Goal: Obtain resource: Download file/media

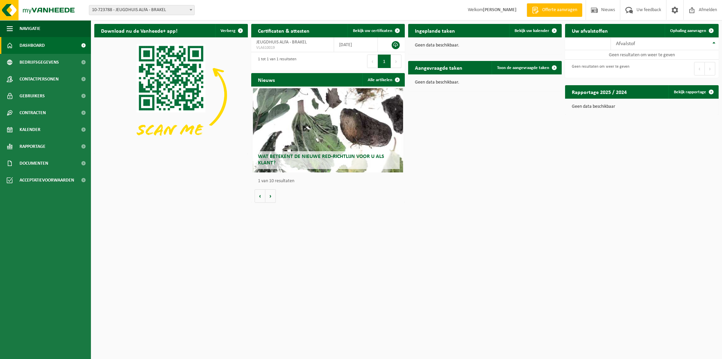
click at [151, 10] on span "10-723788 - JEUGDHUIS ALFA - BRAKEL" at bounding box center [141, 9] width 105 height 9
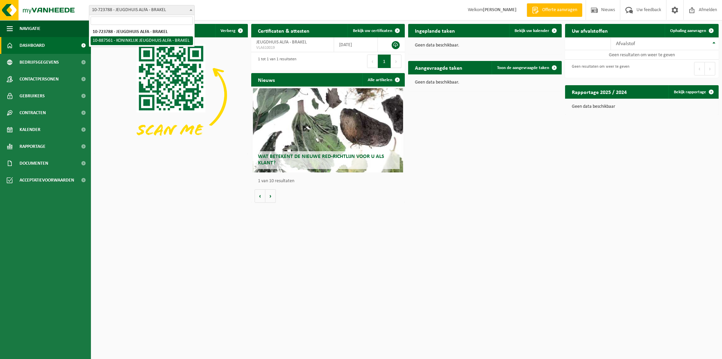
select select "113717"
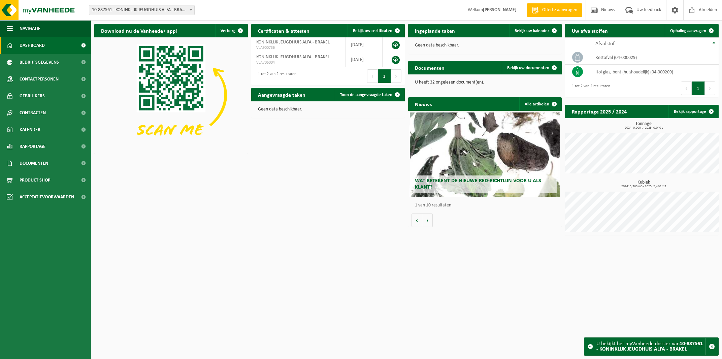
click at [93, 9] on span "10-887561 - KONINKLIJK JEUGDHUIS ALFA - BRAKEL" at bounding box center [141, 9] width 105 height 9
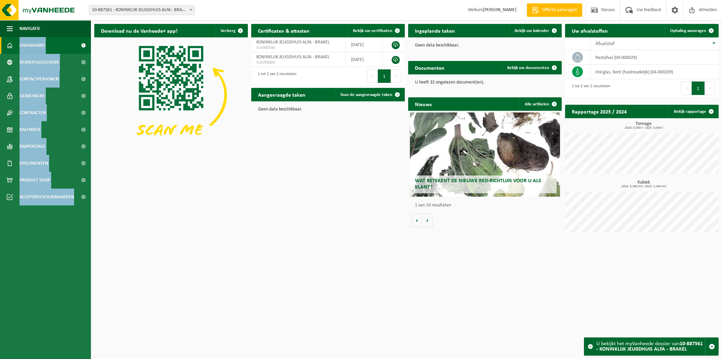
drag, startPoint x: 87, startPoint y: 11, endPoint x: 121, endPoint y: 21, distance: 35.0
click at [121, 21] on div "Vestiging: 10-723788 - JEUGDHUIS ALFA - BRAKEL 10-887561 - KONINKLIJK JEUGDHUIS…" at bounding box center [361, 119] width 722 height 239
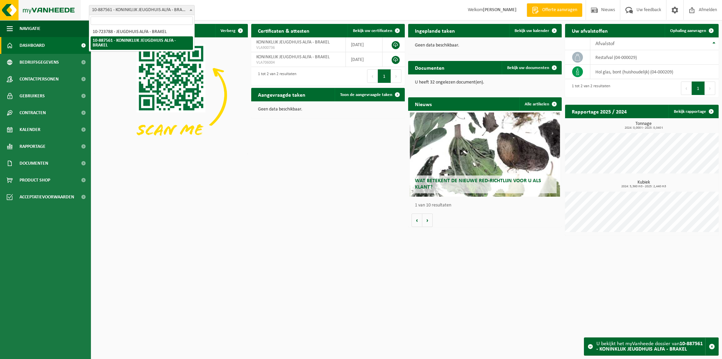
drag, startPoint x: 130, startPoint y: 10, endPoint x: 80, endPoint y: 13, distance: 50.6
click at [80, 13] on div "Vestiging: 10-723788 - JEUGDHUIS ALFA - BRAKEL 10-887561 - KONINKLIJK JEUGDHUIS…" at bounding box center [361, 10] width 722 height 21
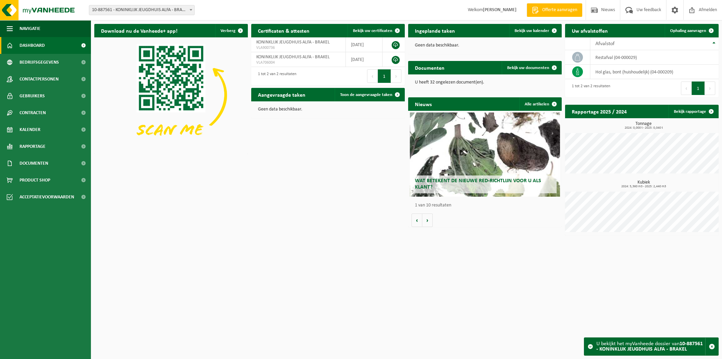
click at [165, 188] on div "Download nu de Vanheede+ app! Verberg Certificaten & attesten Bekijk uw certifi…" at bounding box center [407, 130] width 628 height 218
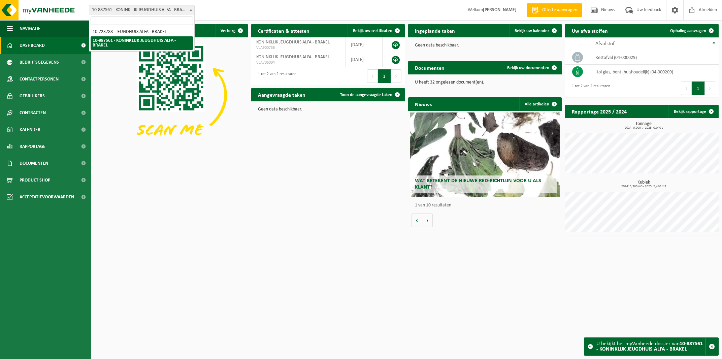
click at [138, 11] on span "10-887561 - KONINKLIJK JEUGDHUIS ALFA - BRAKEL" at bounding box center [141, 9] width 105 height 9
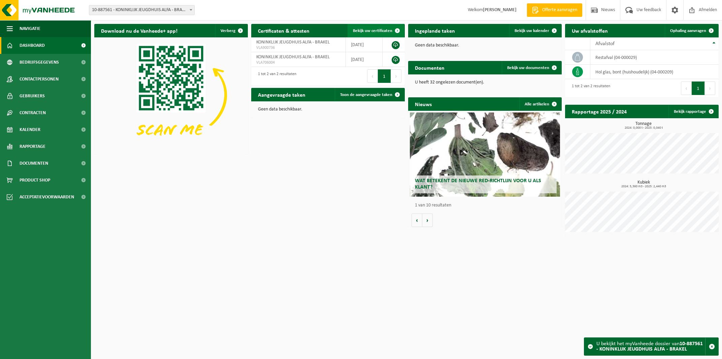
click at [380, 30] on span "Bekijk uw certificaten" at bounding box center [372, 31] width 39 height 4
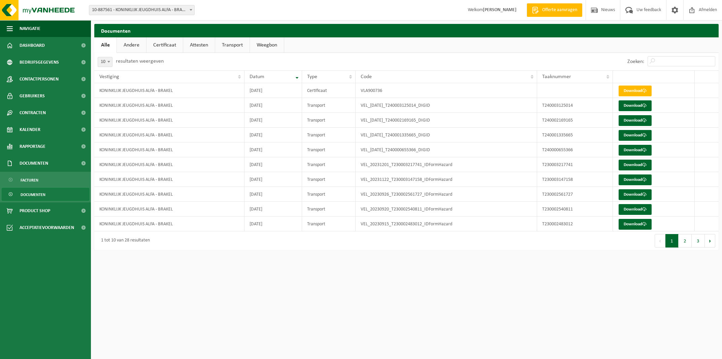
click at [144, 51] on link "Andere" at bounding box center [131, 44] width 29 height 15
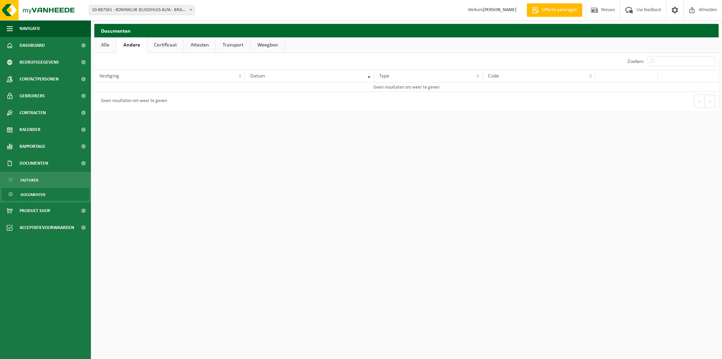
drag, startPoint x: 159, startPoint y: 48, endPoint x: 178, endPoint y: 49, distance: 18.2
click at [161, 48] on link "Certificaat" at bounding box center [165, 44] width 36 height 15
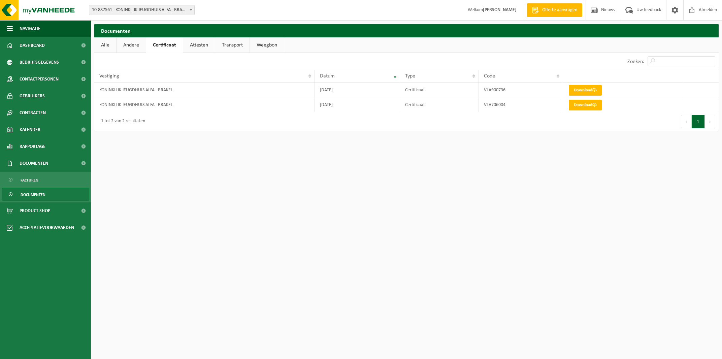
click at [198, 45] on link "Attesten" at bounding box center [199, 44] width 32 height 15
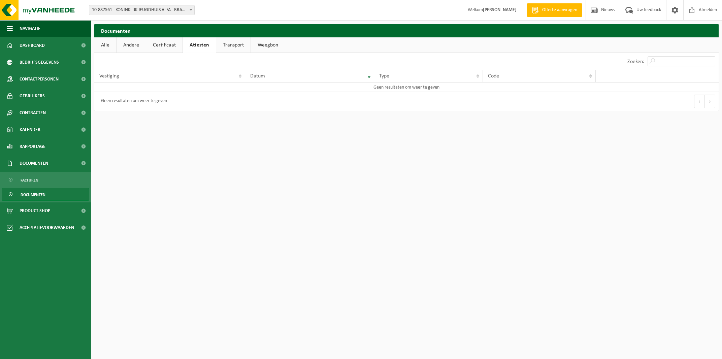
drag, startPoint x: 187, startPoint y: 43, endPoint x: 175, endPoint y: 45, distance: 13.0
click at [187, 43] on link "Attesten" at bounding box center [199, 44] width 33 height 15
click at [169, 45] on link "Certificaat" at bounding box center [164, 44] width 36 height 15
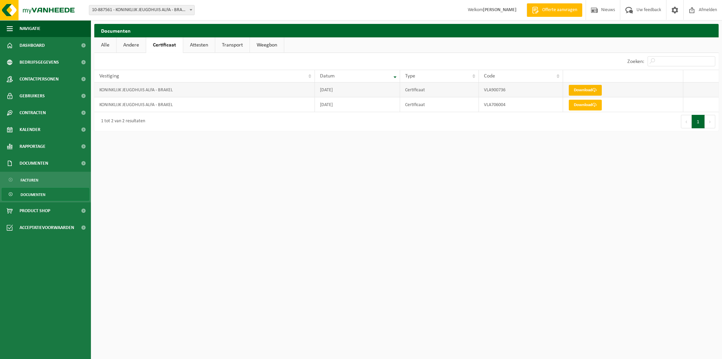
click at [591, 90] on link "Download" at bounding box center [585, 90] width 33 height 11
click at [582, 108] on link "Download" at bounding box center [585, 105] width 33 height 11
click at [457, 208] on html "Vestiging: 10-723788 - JEUGDHUIS ALFA - BRAKEL 10-887561 - KONINKLIJK JEUGDHUIS…" at bounding box center [361, 179] width 722 height 359
click at [193, 44] on link "Attesten" at bounding box center [199, 44] width 32 height 15
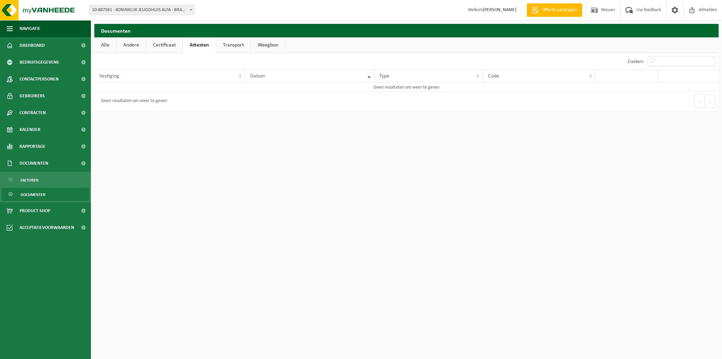
click at [226, 44] on link "Transport" at bounding box center [233, 44] width 34 height 15
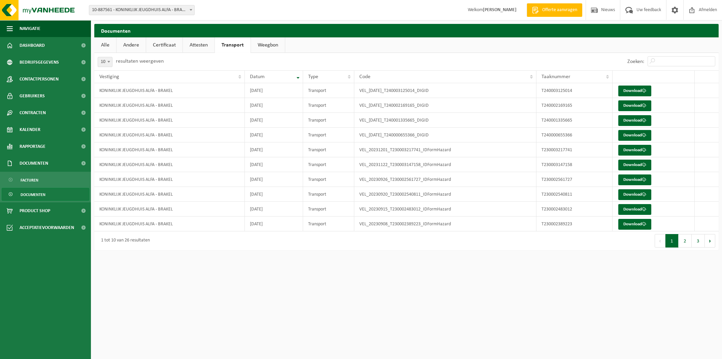
drag, startPoint x: 195, startPoint y: 45, endPoint x: 184, endPoint y: 47, distance: 11.4
click at [194, 45] on link "Attesten" at bounding box center [199, 44] width 32 height 15
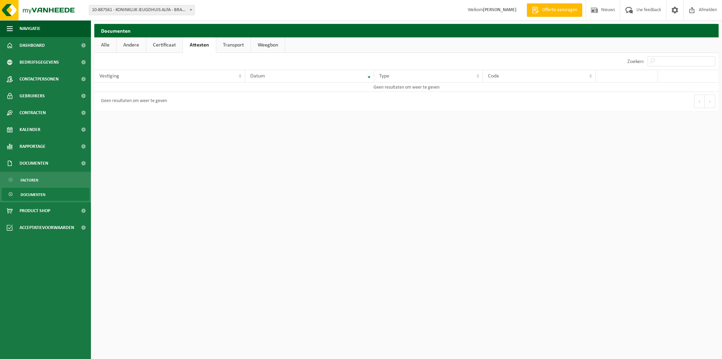
click at [171, 48] on link "Certificaat" at bounding box center [164, 44] width 36 height 15
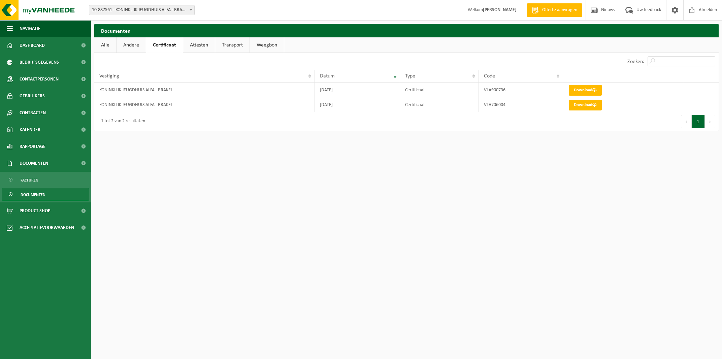
click at [444, 54] on div "Zoeken:" at bounding box center [563, 61] width 312 height 17
click at [638, 15] on span "Uw feedback" at bounding box center [649, 10] width 28 height 20
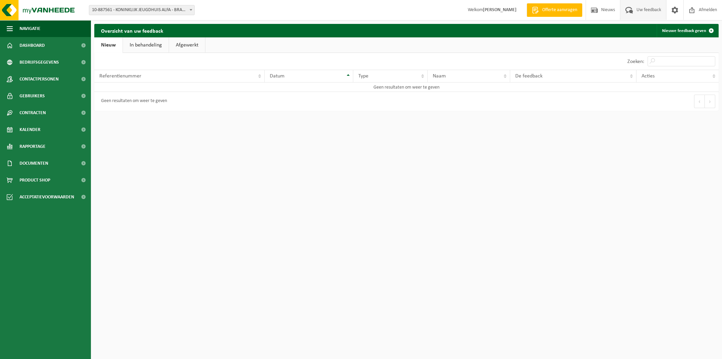
click at [638, 15] on span "Uw feedback" at bounding box center [649, 10] width 28 height 20
click at [679, 13] on span at bounding box center [675, 10] width 10 height 20
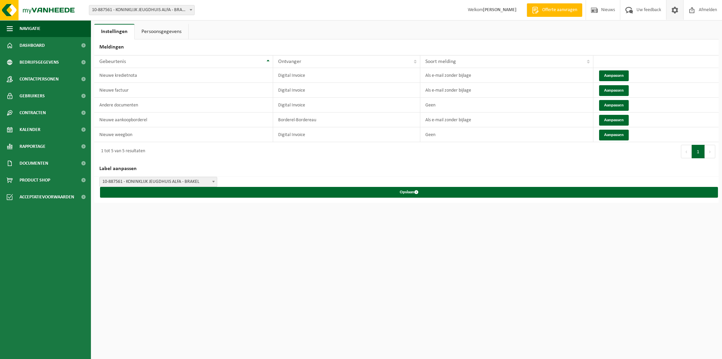
click at [169, 180] on span "10-887561 - KONINKLIJK JEUGDHUIS ALFA - BRAKEL" at bounding box center [158, 181] width 117 height 9
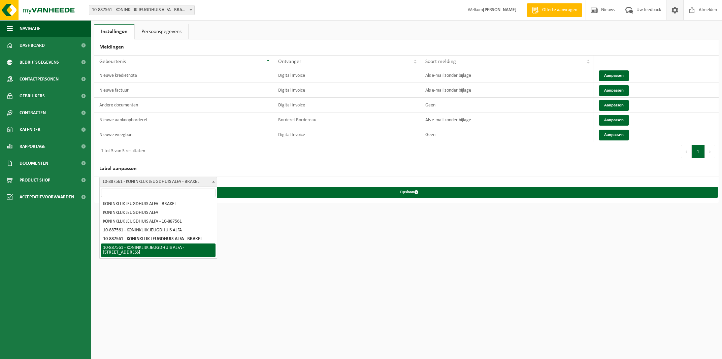
select select "5"
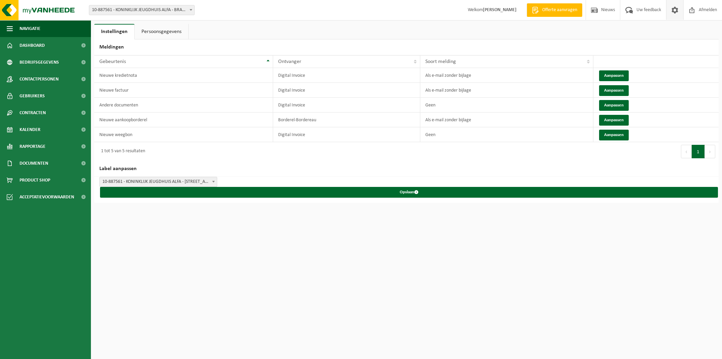
click at [154, 29] on link "Persoonsgegevens" at bounding box center [162, 31] width 54 height 15
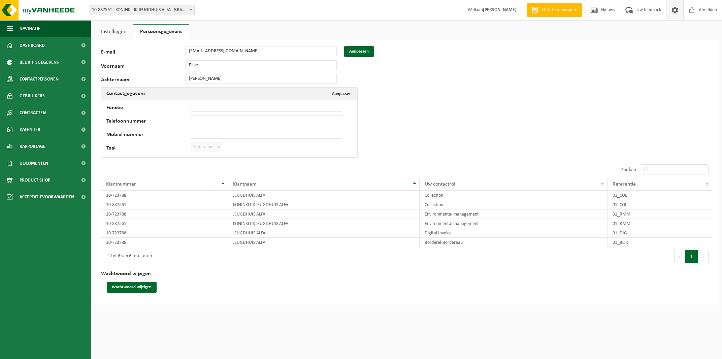
click at [122, 29] on link "Instellingen" at bounding box center [113, 31] width 39 height 15
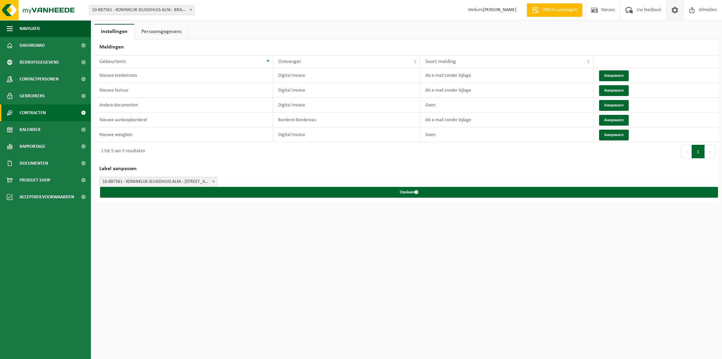
click at [43, 107] on span "Contracten" at bounding box center [33, 112] width 26 height 17
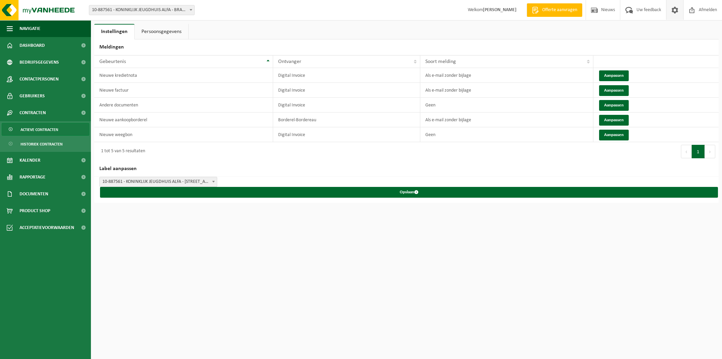
click at [50, 133] on span "Actieve contracten" at bounding box center [40, 129] width 38 height 13
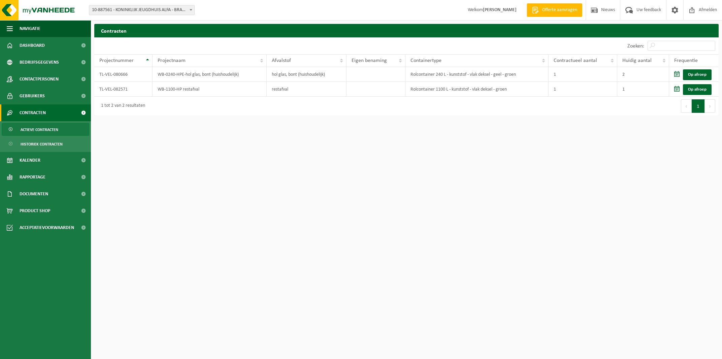
click at [270, 190] on html "Vestiging: 10-723788 - JEUGDHUIS ALFA - BRAKEL 10-887561 - KONINKLIJK JEUGDHUIS…" at bounding box center [361, 179] width 722 height 359
drag, startPoint x: 135, startPoint y: 76, endPoint x: 97, endPoint y: 77, distance: 37.7
click at [97, 77] on td "TL-VEL-080666" at bounding box center [123, 74] width 58 height 15
copy td "TL-VEL-080666"
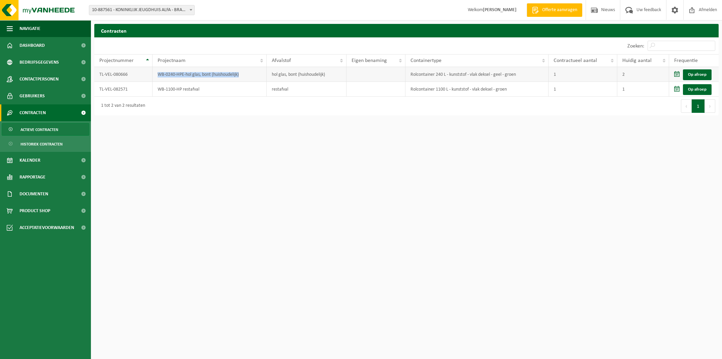
drag, startPoint x: 227, startPoint y: 74, endPoint x: 157, endPoint y: 76, distance: 70.5
click at [157, 76] on td "WB-0240-HPE-hol glas, bont (huishoudelijk)" at bounding box center [210, 74] width 114 height 15
copy td "WB-0240-HPE-hol glas, bont (huishoudelijk)"
click at [355, 130] on html "Vestiging: 10-723788 - JEUGDHUIS ALFA - BRAKEL 10-887561 - KONINKLIJK JEUGDHUIS…" at bounding box center [361, 179] width 722 height 359
click at [200, 159] on html "Vestiging: 10-723788 - JEUGDHUIS ALFA - BRAKEL 10-887561 - KONINKLIJK JEUGDHUIS…" at bounding box center [361, 179] width 722 height 359
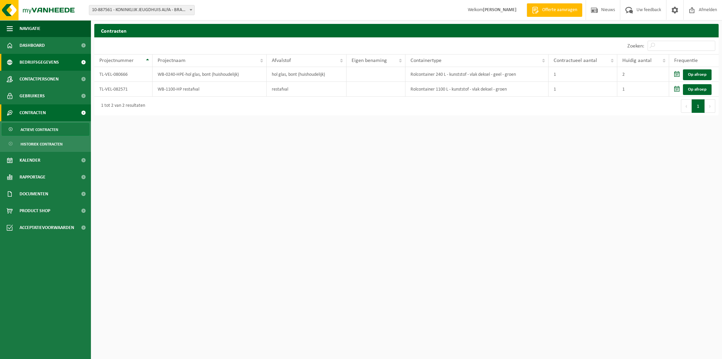
click at [40, 61] on span "Bedrijfsgegevens" at bounding box center [39, 62] width 39 height 17
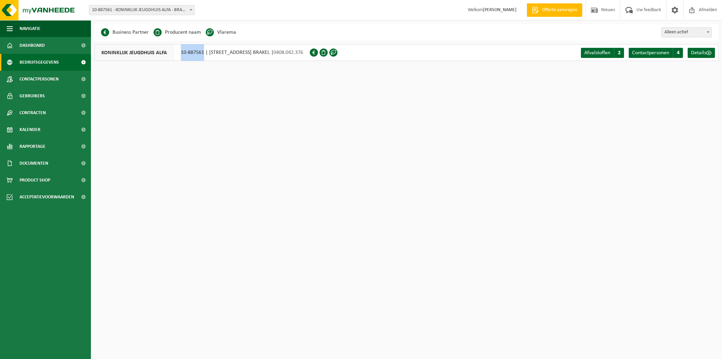
drag, startPoint x: 180, startPoint y: 50, endPoint x: 204, endPoint y: 55, distance: 24.1
click at [204, 55] on div "KONINKLIJK JEUGDHUIS ALFA 10-887561 | [STREET_ADDRESS] | 0408.042.376" at bounding box center [202, 52] width 216 height 17
copy div "10-887561"
click at [270, 128] on html "Vestiging: 10-723788 - JEUGDHUIS ALFA - BRAKEL 10-887561 - KONINKLIJK JEUGDHUIS…" at bounding box center [361, 179] width 722 height 359
drag, startPoint x: 181, startPoint y: 52, endPoint x: 318, endPoint y: 57, distance: 136.9
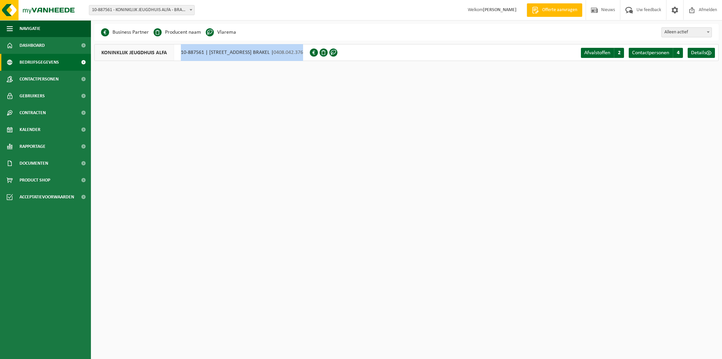
click at [310, 57] on div "KONINKLIJK JEUGDHUIS ALFA 10-887561 | [STREET_ADDRESS] | 0408.042.376" at bounding box center [202, 52] width 216 height 17
copy div "10-887561 | [STREET_ADDRESS] BRAKEL | 0408.042.376"
click at [597, 88] on html "Vestiging: 10-723788 - JEUGDHUIS ALFA - BRAKEL 10-887561 - KONINKLIJK JEUGDHUIS…" at bounding box center [361, 179] width 722 height 359
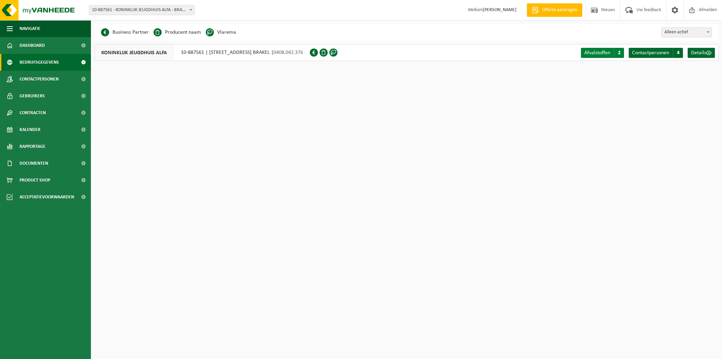
click at [595, 54] on span "Afvalstoffen" at bounding box center [598, 52] width 26 height 5
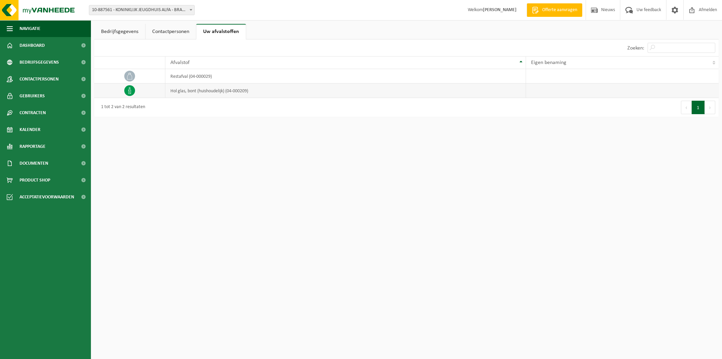
click at [134, 90] on td at bounding box center [129, 91] width 71 height 14
click at [132, 90] on icon at bounding box center [129, 90] width 7 height 7
click at [526, 124] on html "Vestiging: 10-723788 - JEUGDHUIS ALFA - BRAKEL 10-887561 - KONINKLIJK JEUGDHUIS…" at bounding box center [361, 179] width 722 height 359
click at [352, 140] on html "Vestiging: 10-723788 - JEUGDHUIS ALFA - BRAKEL 10-887561 - KONINKLIJK JEUGDHUIS…" at bounding box center [361, 179] width 722 height 359
click at [32, 130] on span "Kalender" at bounding box center [30, 129] width 21 height 17
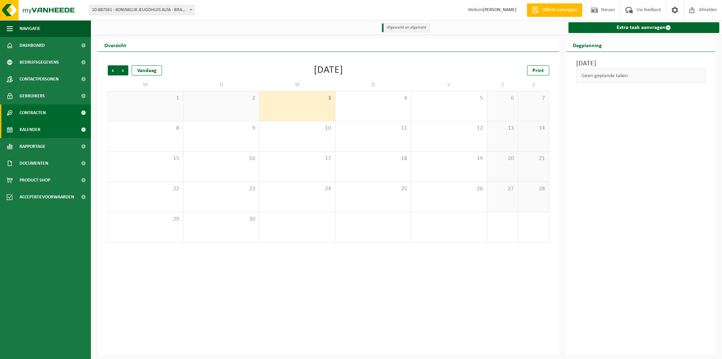
click at [35, 114] on span "Contracten" at bounding box center [33, 112] width 26 height 17
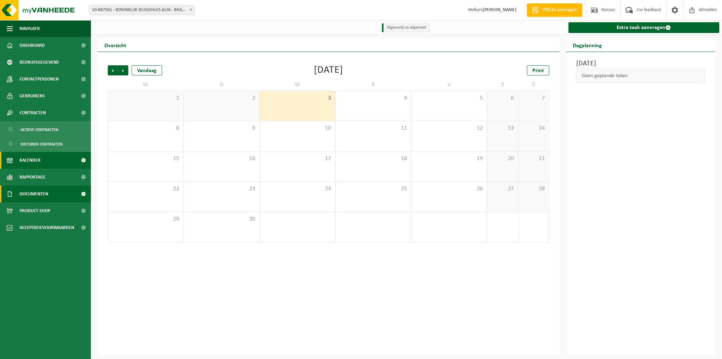
click at [37, 199] on span "Documenten" at bounding box center [34, 194] width 29 height 17
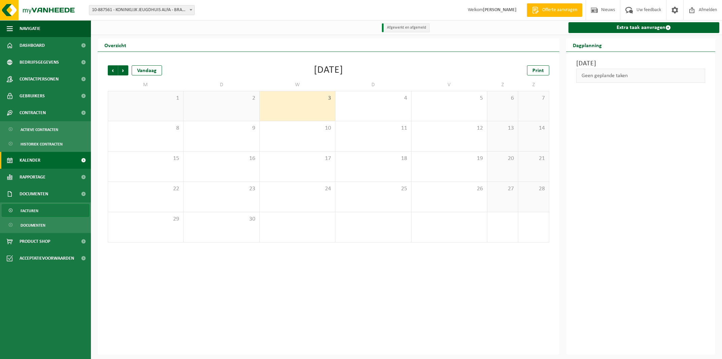
click at [43, 212] on link "Facturen" at bounding box center [46, 210] width 88 height 13
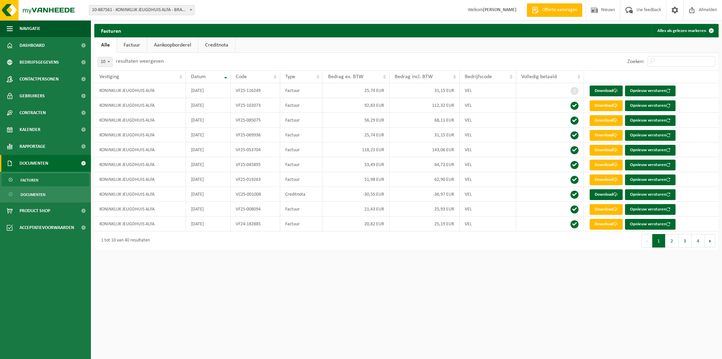
click at [159, 6] on span "10-887561 - KONINKLIJK JEUGDHUIS ALFA - BRAKEL" at bounding box center [141, 9] width 105 height 9
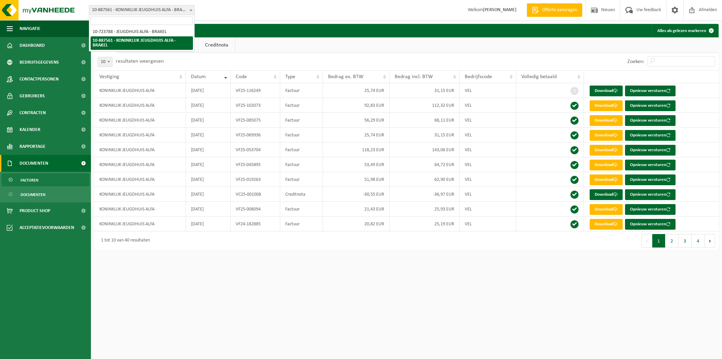
click at [159, 6] on span "10-887561 - KONINKLIJK JEUGDHUIS ALFA - BRAKEL" at bounding box center [141, 9] width 105 height 9
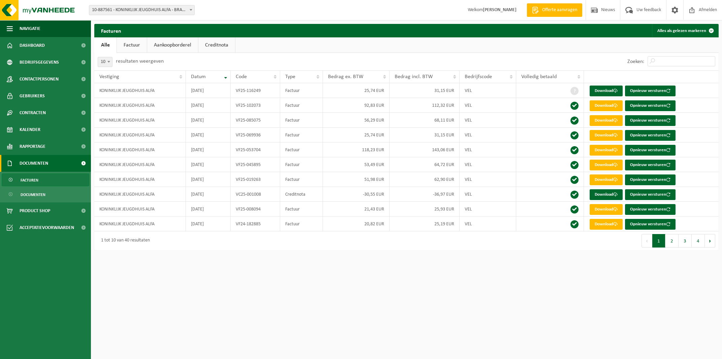
click at [296, 57] on div "10 25 50 100 10 resultaten weergeven" at bounding box center [250, 62] width 312 height 18
click at [600, 90] on link "Download" at bounding box center [606, 91] width 33 height 11
click at [253, 9] on div "Vestiging: 10-723788 - JEUGDHUIS ALFA - BRAKEL 10-887561 - KONINKLIJK JEUGDHUIS…" at bounding box center [361, 10] width 722 height 21
